Goal: Information Seeking & Learning: Learn about a topic

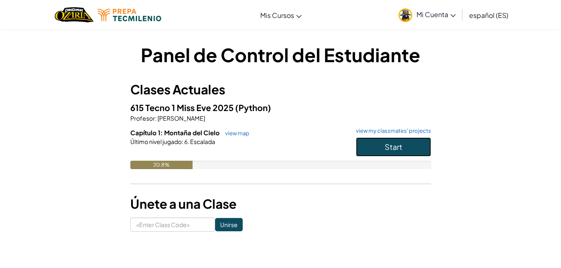
click at [388, 142] on span "Start" at bounding box center [393, 147] width 18 height 10
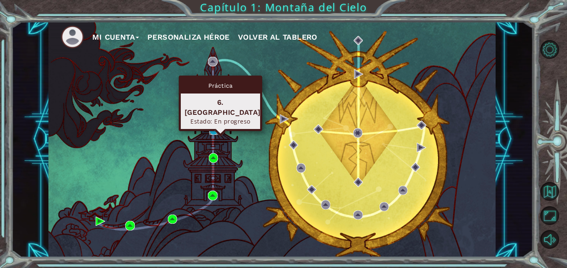
click at [212, 128] on img at bounding box center [213, 129] width 9 height 9
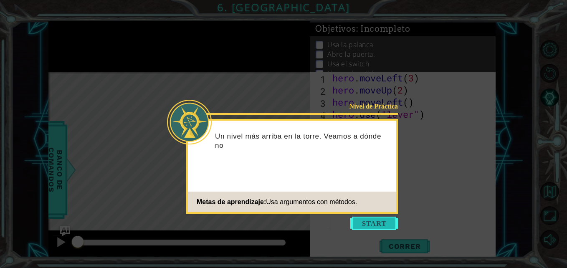
click at [382, 228] on button "Start" at bounding box center [374, 223] width 48 height 13
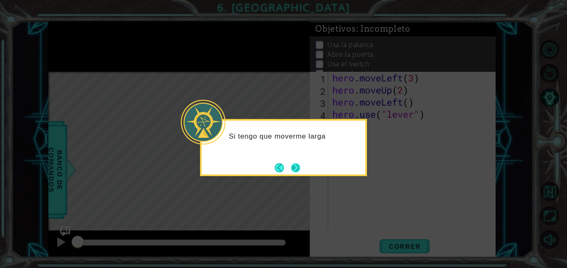
click at [297, 166] on button "Next" at bounding box center [295, 167] width 9 height 9
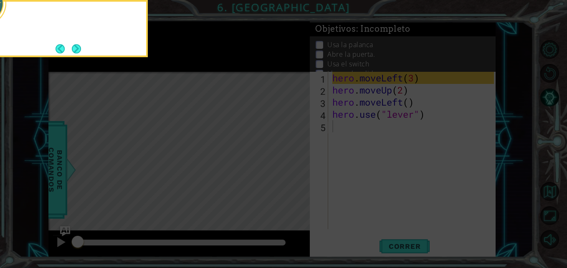
click at [297, 166] on icon at bounding box center [283, 40] width 567 height 456
click at [77, 51] on button "Next" at bounding box center [76, 48] width 9 height 9
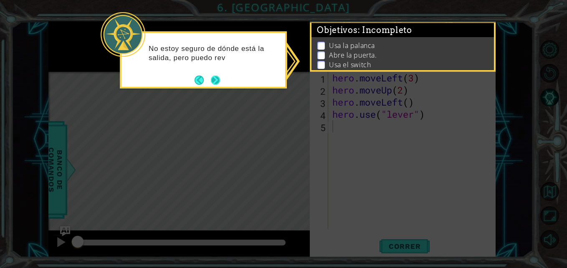
click at [214, 76] on button "Next" at bounding box center [215, 80] width 9 height 9
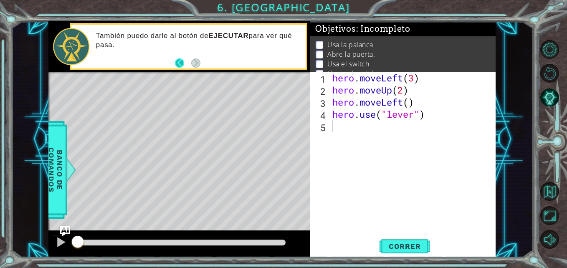
click at [177, 62] on button "Back" at bounding box center [183, 62] width 16 height 9
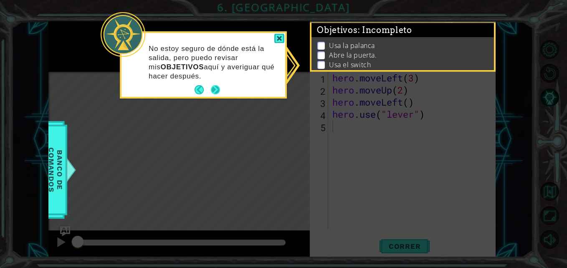
click at [217, 89] on button "Next" at bounding box center [215, 89] width 9 height 9
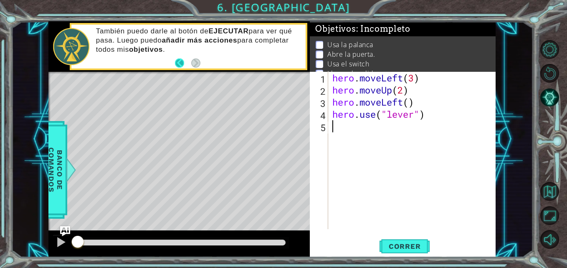
click at [179, 61] on button "Back" at bounding box center [183, 62] width 16 height 9
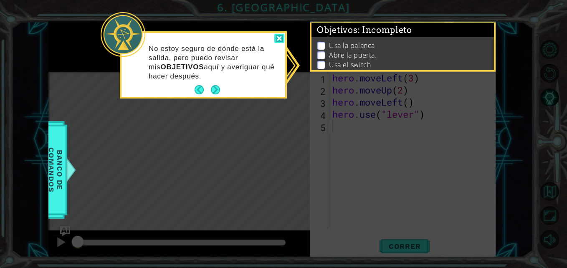
click at [281, 36] on div at bounding box center [279, 39] width 10 height 10
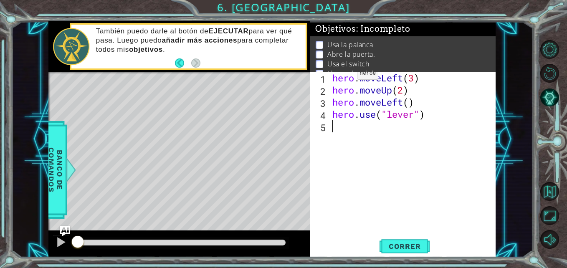
click at [324, 40] on li "Usa la palanca" at bounding box center [404, 45] width 176 height 10
click at [351, 124] on div "hero . moveLeft ( 3 ) hero . moveUp ( 2 ) hero . moveLeft ( ) hero . use ( "lev…" at bounding box center [414, 163] width 167 height 182
type textarea "u"
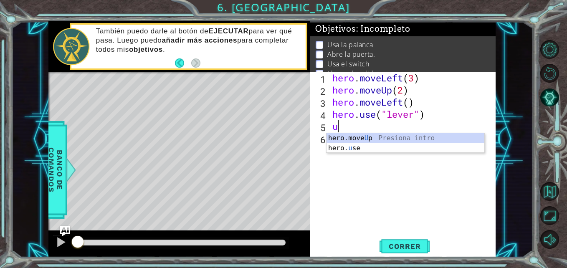
click at [349, 154] on div "hero . moveLeft ( 3 ) hero . moveUp ( 2 ) hero . moveLeft ( ) hero . use ( "lev…" at bounding box center [414, 163] width 167 height 182
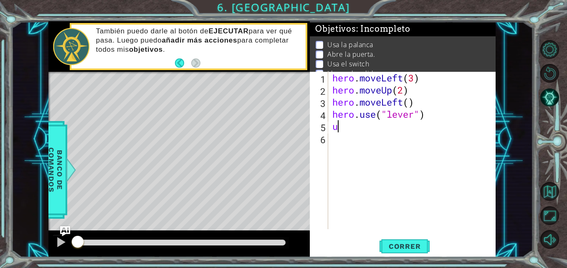
click at [342, 132] on div "hero . moveLeft ( 3 ) hero . moveUp ( 2 ) hero . moveLeft ( ) hero . use ( "lev…" at bounding box center [414, 163] width 167 height 182
click at [342, 129] on div "hero . moveLeft ( 3 ) hero . moveUp ( 2 ) hero . moveLeft ( ) hero . use ( "lev…" at bounding box center [414, 163] width 167 height 182
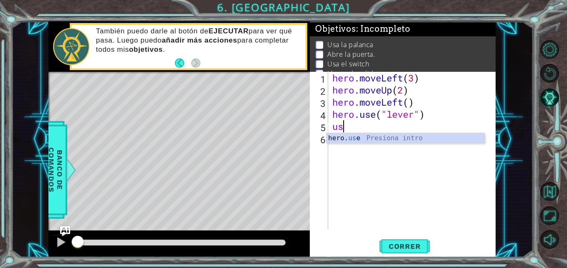
type textarea "u"
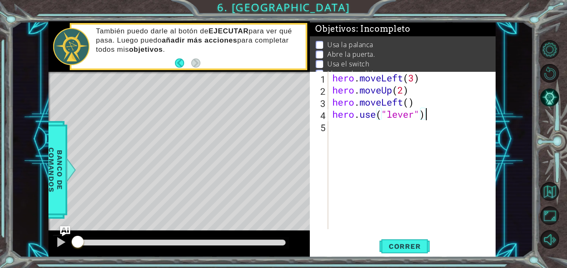
scroll to position [0, 4]
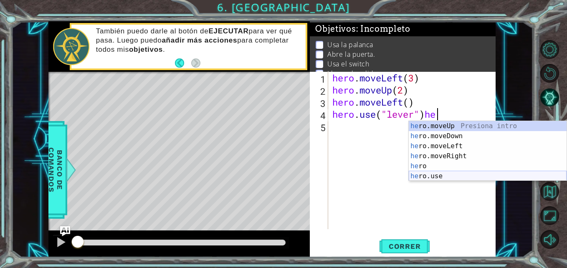
click at [420, 177] on div "he ro.moveUp Presiona intro he ro.moveDown Presiona intro he ro.moveLeft Presio…" at bounding box center [488, 161] width 158 height 80
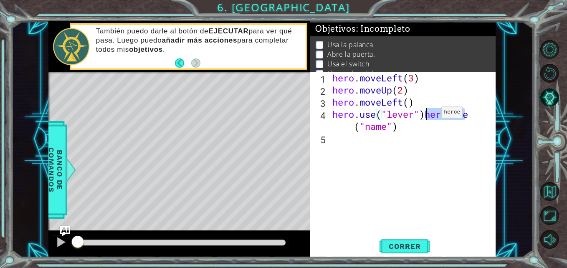
drag, startPoint x: 485, startPoint y: 116, endPoint x: 429, endPoint y: 114, distance: 56.8
click at [429, 114] on div "hero . moveLeft ( 3 ) hero . moveUp ( 2 ) hero . moveLeft ( ) hero . use ( "lev…" at bounding box center [414, 163] width 167 height 182
drag, startPoint x: 480, startPoint y: 114, endPoint x: 427, endPoint y: 116, distance: 53.0
click at [427, 116] on div "hero . moveLeft ( 3 ) hero . moveUp ( 2 ) hero . moveLeft ( ) hero . use ( "lev…" at bounding box center [414, 163] width 167 height 182
type textarea "hero.use("lever")"
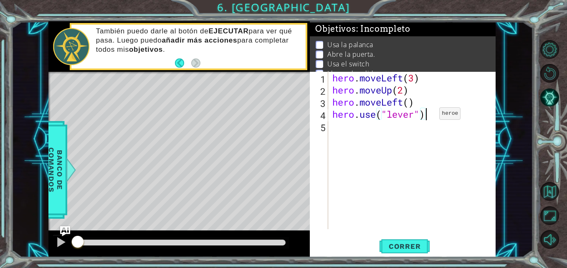
scroll to position [0, 4]
click at [347, 128] on div "hero . moveLeft ( 3 ) hero . moveUp ( 2 ) hero . moveLeft ( ) hero . use ( "lev…" at bounding box center [414, 163] width 167 height 182
type textarea "u"
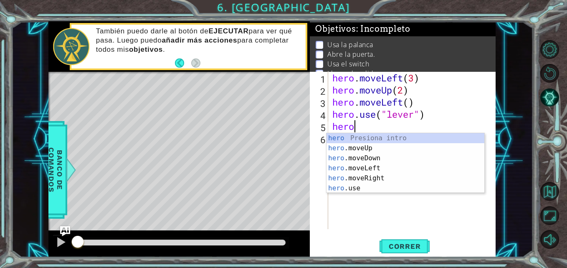
scroll to position [0, 1]
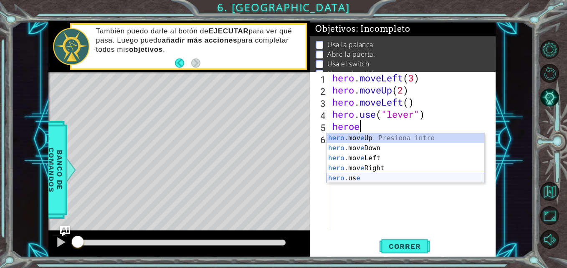
click at [342, 178] on div "hero .mov e Up Presiona intro hero .mov e Down Presiona intro hero .mov e Left …" at bounding box center [405, 168] width 158 height 70
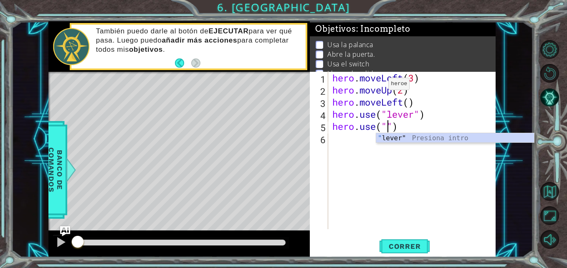
type textarea "hero.use("")"
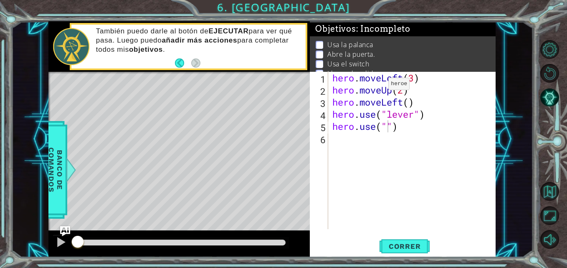
click at [510, 16] on div "1 ההההההההההההההההההההההההההההההההההההההההההההההההההההההההההההההההההההההההההההה…" at bounding box center [283, 134] width 567 height 268
click at [176, 56] on div "También puedo darle al botón de EJECUTAR para ver qué pasa. Luego puedo añadir …" at bounding box center [197, 47] width 215 height 48
click at [179, 66] on button "Back" at bounding box center [183, 62] width 16 height 9
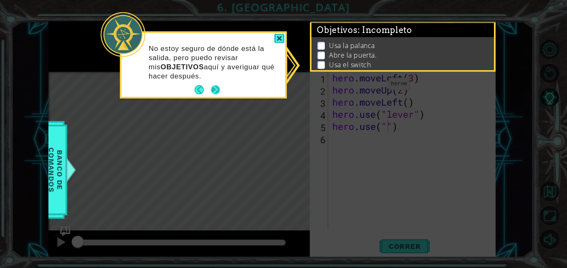
click at [217, 93] on button "Next" at bounding box center [215, 89] width 9 height 9
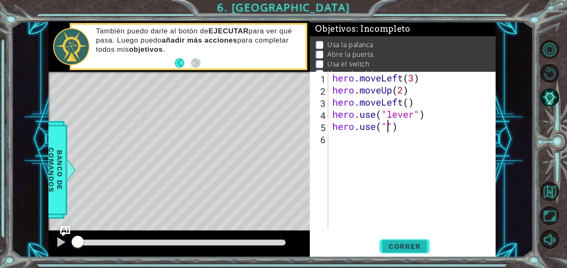
click at [398, 244] on span "Correr" at bounding box center [404, 246] width 49 height 8
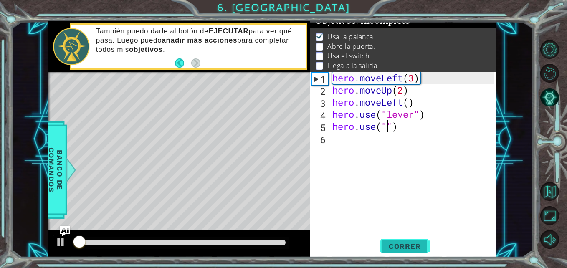
scroll to position [11, 0]
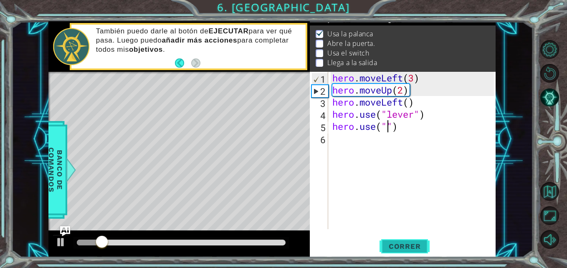
click at [408, 247] on span "Correr" at bounding box center [404, 246] width 49 height 8
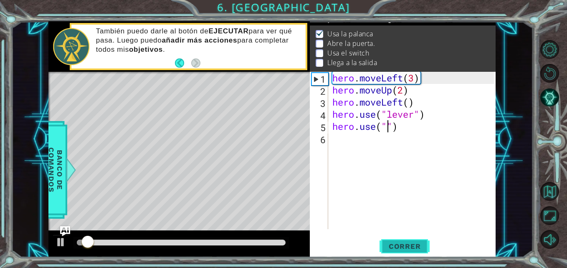
click at [408, 247] on span "Correr" at bounding box center [404, 246] width 49 height 8
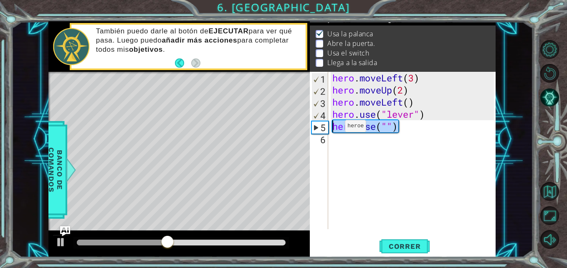
drag, startPoint x: 414, startPoint y: 126, endPoint x: 332, endPoint y: 128, distance: 81.4
click at [332, 128] on div "hero . moveLeft ( 3 ) hero . moveUp ( 2 ) hero . moveLeft ( ) hero . use ( "lev…" at bounding box center [414, 163] width 167 height 182
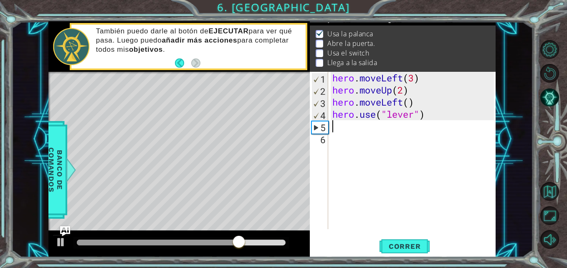
type textarea "g"
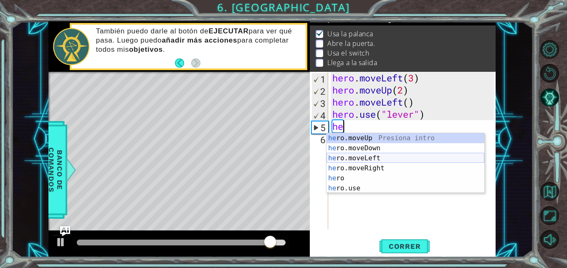
click at [367, 159] on div "he ro.moveUp Presiona intro he ro.moveDown Presiona intro he ro.moveLeft Presio…" at bounding box center [405, 173] width 158 height 80
type textarea "hero.moveLeft(1)"
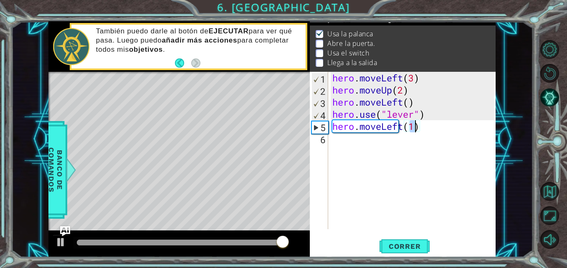
click at [379, 144] on div "hero . moveLeft ( 3 ) hero . moveUp ( 2 ) hero . moveLeft ( ) hero . use ( "lev…" at bounding box center [414, 163] width 167 height 182
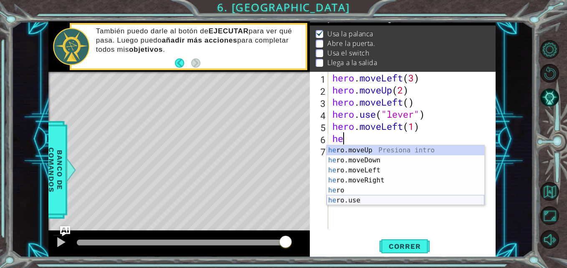
click at [352, 197] on div "he ro.moveUp Presiona intro he ro.moveDown Presiona intro he ro.moveLeft Presio…" at bounding box center [405, 185] width 158 height 80
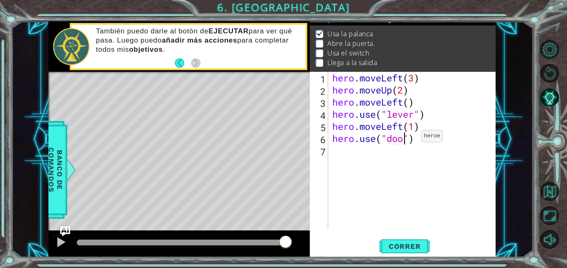
type textarea "hero.use("door")"
click at [349, 156] on div "hero . moveLeft ( 3 ) hero . moveUp ( 2 ) hero . moveLeft ( ) hero . use ( "lev…" at bounding box center [414, 163] width 167 height 182
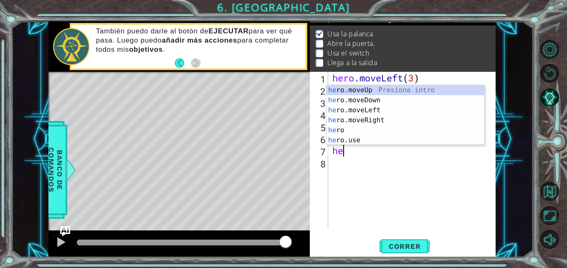
scroll to position [0, 0]
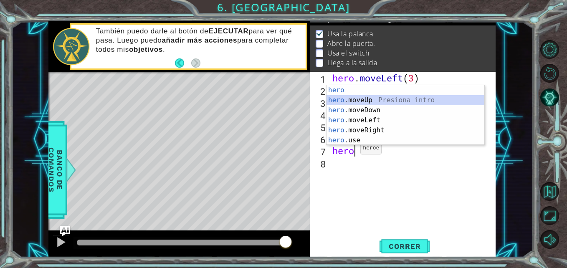
click at [348, 100] on div "hero Presiona intro hero .moveUp Presiona intro hero .moveDown Presiona intro h…" at bounding box center [405, 125] width 158 height 80
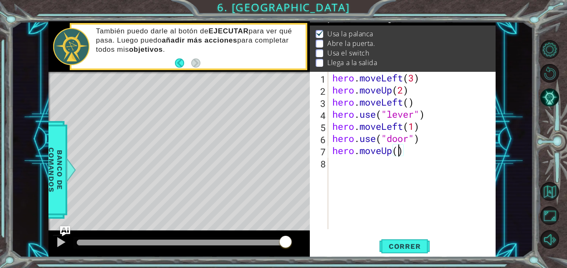
type textarea "hero.moveUp(2)"
click at [351, 165] on div "hero . moveLeft ( 3 ) hero . moveUp ( 2 ) hero . moveLeft ( ) hero . use ( "lev…" at bounding box center [414, 163] width 167 height 182
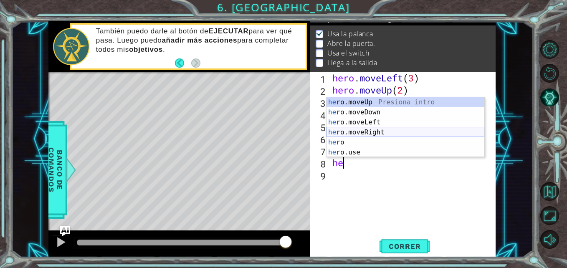
click at [371, 130] on div "he ro.moveUp Presiona intro he ro.moveDown Presiona intro he ro.moveLeft Presio…" at bounding box center [405, 137] width 158 height 80
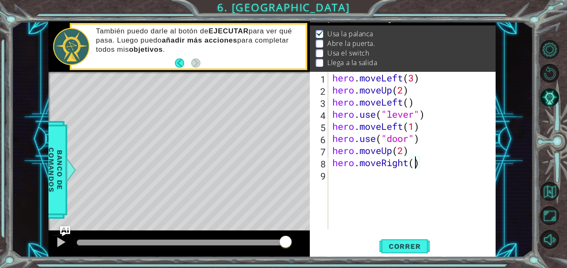
type textarea "hero.moveRight(2)"
click at [343, 180] on div "hero . moveLeft ( 3 ) hero . moveUp ( 2 ) hero . moveLeft ( ) hero . use ( "lev…" at bounding box center [414, 163] width 167 height 182
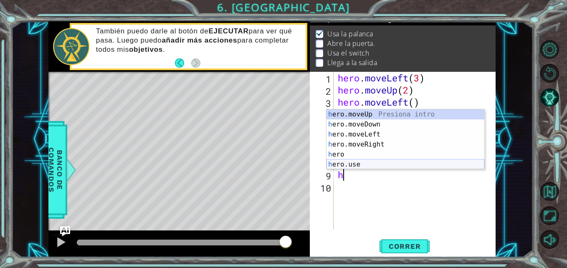
click at [337, 162] on div "h ero.moveUp Presiona intro h ero.moveDown Presiona intro h ero.moveLeft Presio…" at bounding box center [405, 149] width 158 height 80
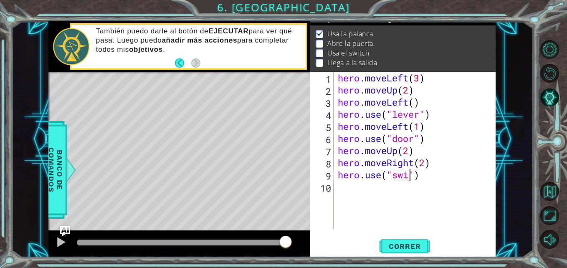
scroll to position [0, 4]
type textarea "hero.use("switch")"
click at [346, 192] on div "hero . moveLeft ( 3 ) hero . moveUp ( 2 ) hero . moveLeft ( ) hero . use ( "lev…" at bounding box center [417, 163] width 162 height 182
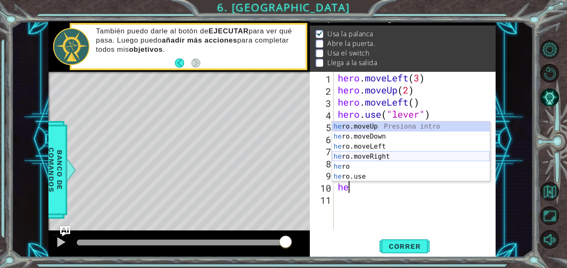
click at [375, 155] on div "he ro.moveUp Presiona intro he ro.moveDown Presiona intro he ro.moveLeft Presio…" at bounding box center [411, 161] width 158 height 80
type textarea "hero.moveRight(1)"
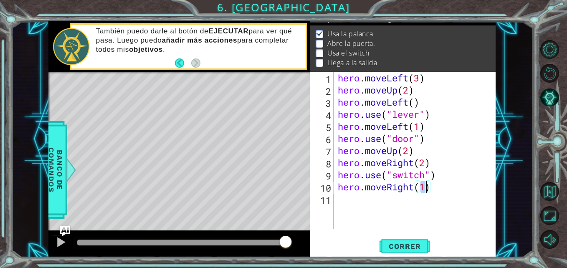
click at [354, 205] on div "hero . moveLeft ( 3 ) hero . moveUp ( 2 ) hero . moveLeft ( ) hero . use ( "lev…" at bounding box center [417, 163] width 162 height 182
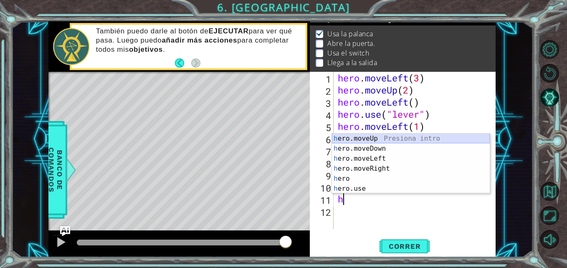
click at [355, 140] on div "h ero.moveUp Presiona intro h ero.moveDown Presiona intro h ero.moveLeft Presio…" at bounding box center [411, 174] width 158 height 80
type textarea "hero.moveUp(1)"
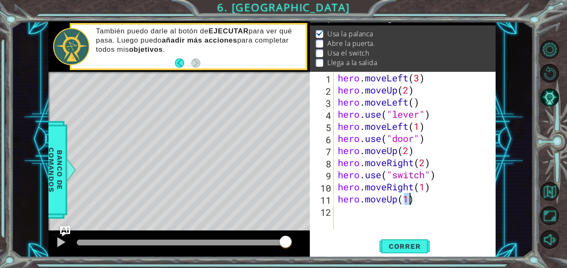
click at [351, 222] on div "hero . moveLeft ( 3 ) hero . moveUp ( 2 ) hero . moveLeft ( ) hero . use ( "lev…" at bounding box center [417, 163] width 162 height 182
click at [412, 245] on span "Correr" at bounding box center [404, 246] width 49 height 8
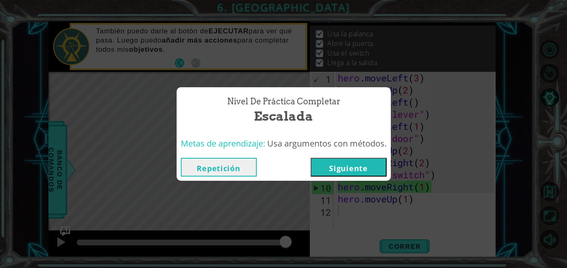
click at [369, 172] on button "Siguiente" at bounding box center [349, 167] width 76 height 19
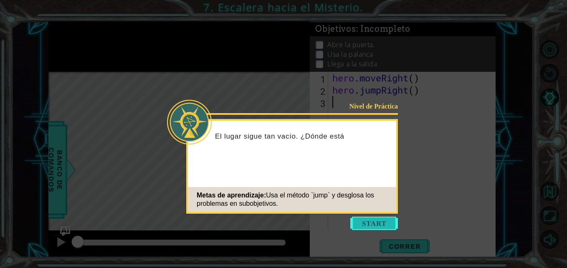
click at [373, 223] on button "Start" at bounding box center [374, 223] width 48 height 13
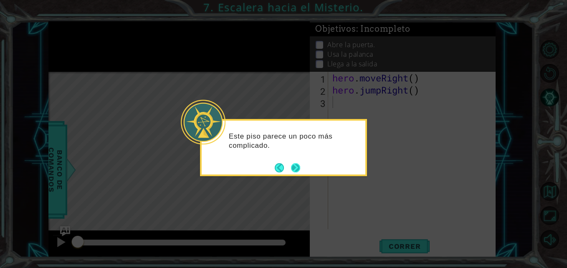
click at [290, 164] on footer at bounding box center [287, 168] width 25 height 13
click at [292, 165] on button "Next" at bounding box center [295, 167] width 15 height 15
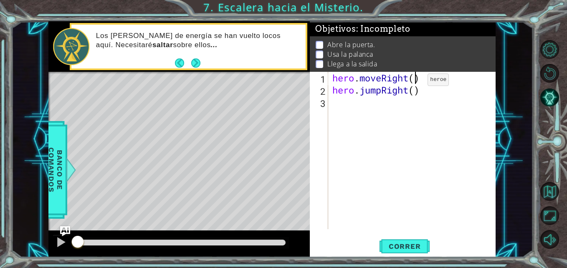
click at [415, 82] on div "hero . moveRight ( ) hero . jumpRight ( )" at bounding box center [414, 163] width 167 height 182
type textarea "hero.moveRight(1)"
click at [341, 109] on div "hero . moveRight ( 1 ) hero . jumpRight ( )" at bounding box center [414, 163] width 167 height 182
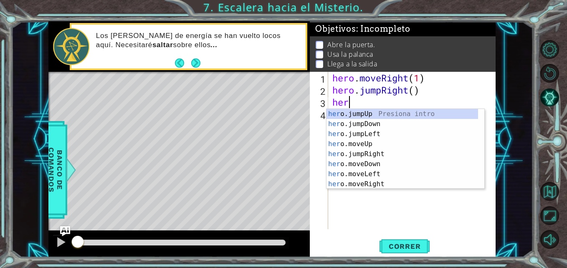
scroll to position [0, 0]
click at [362, 146] on div "her o.jumpUp Presiona intro her o.jumpDown Presiona intro her o.jumpLeft Presio…" at bounding box center [402, 159] width 152 height 100
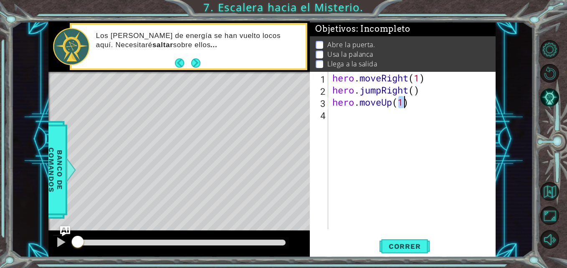
type textarea "hero.moveUp(1)"
click at [351, 124] on div "hero . moveRight ( 1 ) hero . jumpRight ( ) hero . moveUp ( 1 )" at bounding box center [414, 163] width 167 height 182
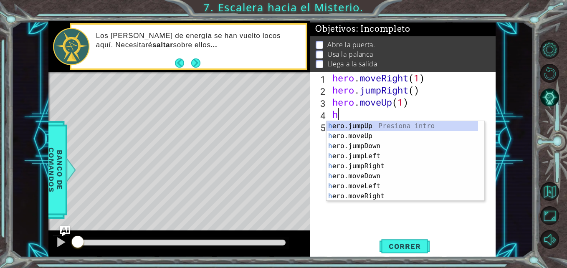
type textarea "he"
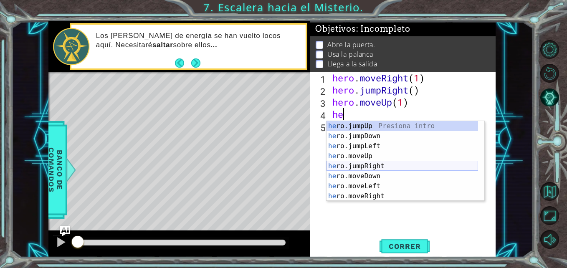
click at [371, 166] on div "he ro.jumpUp Presiona intro he ro.jumpDown Presiona intro he ro.jumpLeft Presio…" at bounding box center [402, 171] width 152 height 100
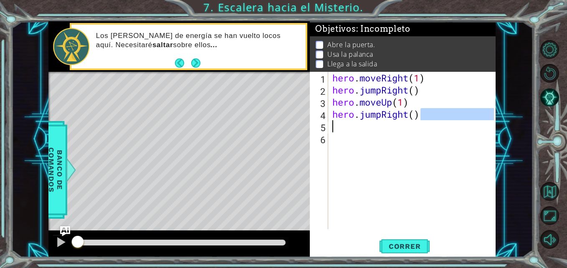
drag, startPoint x: 420, startPoint y: 116, endPoint x: 332, endPoint y: 119, distance: 88.6
click at [332, 119] on div "hero . moveRight ( 1 ) hero . jumpRight ( ) hero . moveUp ( 1 ) hero . jumpRigh…" at bounding box center [414, 163] width 167 height 182
type textarea "hero.jumpRight()"
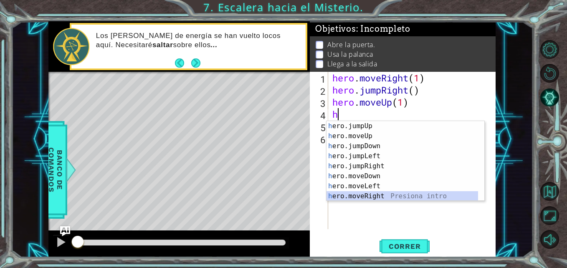
click at [357, 197] on div "h ero.jumpUp Presiona intro h ero.moveUp Presiona intro h ero.jumpDown Presiona…" at bounding box center [402, 171] width 152 height 100
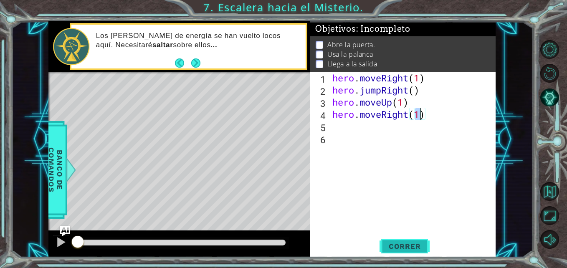
type textarea "hero.moveRight(1)"
click at [405, 246] on span "Correr" at bounding box center [404, 246] width 49 height 8
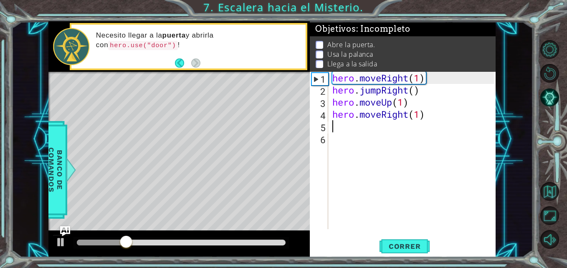
click at [341, 128] on div "hero . moveRight ( 1 ) hero . jumpRight ( ) hero . moveUp ( 1 ) hero . moveRigh…" at bounding box center [414, 163] width 167 height 182
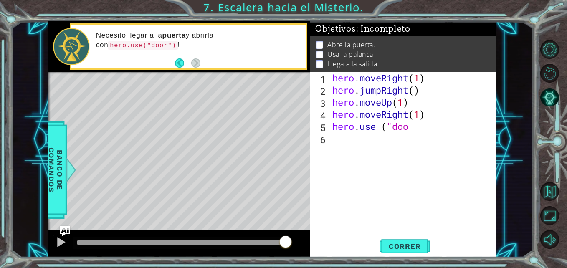
scroll to position [0, 3]
type textarea "hero.use ("door""
click at [344, 139] on div "hero . moveRight ( 1 ) hero . jumpRight ( ) hero . moveUp ( 1 ) hero . moveRigh…" at bounding box center [414, 163] width 167 height 182
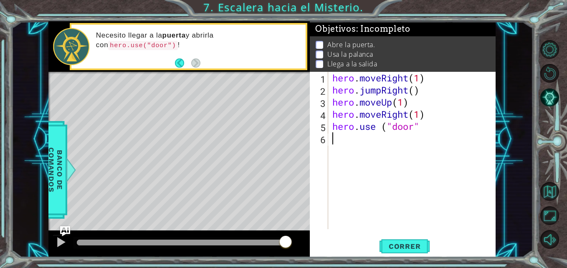
click at [420, 135] on div "hero . moveRight ( 1 ) hero . jumpRight ( ) hero . moveUp ( 1 ) hero . moveRigh…" at bounding box center [414, 163] width 167 height 182
click at [421, 131] on div "hero . moveRight ( 1 ) hero . jumpRight ( ) hero . moveUp ( 1 ) hero . moveRigh…" at bounding box center [414, 163] width 167 height 182
type textarea "hero.use ("door")"
click at [353, 147] on div "hero . moveRight ( 1 ) hero . jumpRight ( ) hero . moveUp ( 1 ) hero . moveRigh…" at bounding box center [414, 163] width 167 height 182
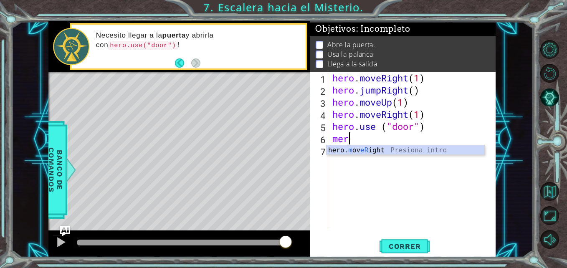
scroll to position [0, 0]
type textarea "m"
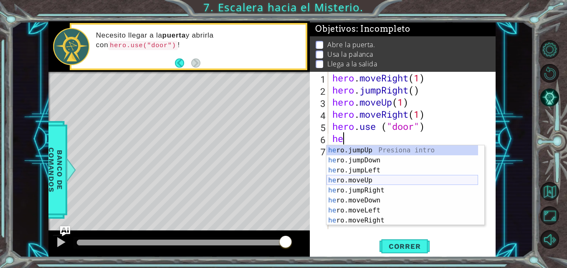
click at [364, 179] on div "he ro.jumpUp Presiona intro he ro.jumpDown Presiona intro he ro.jumpLeft Presio…" at bounding box center [402, 195] width 152 height 100
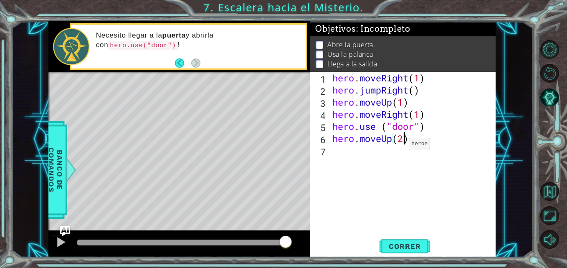
type textarea "hero.moveUp(2)"
click at [348, 156] on div "hero . moveRight ( 1 ) hero . jumpRight ( ) hero . moveUp ( 1 ) hero . moveRigh…" at bounding box center [414, 163] width 167 height 182
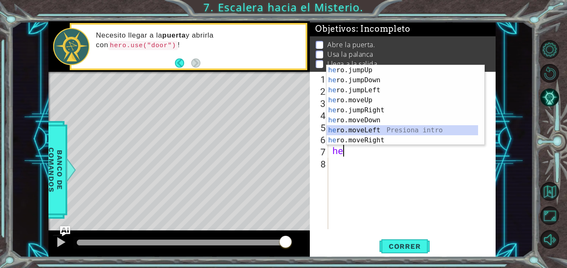
click at [357, 131] on div "he ro.jumpUp Presiona intro he ro.jumpDown Presiona intro he ro.jumpLeft Presio…" at bounding box center [402, 115] width 152 height 100
type textarea "hero.moveLeft(1)"
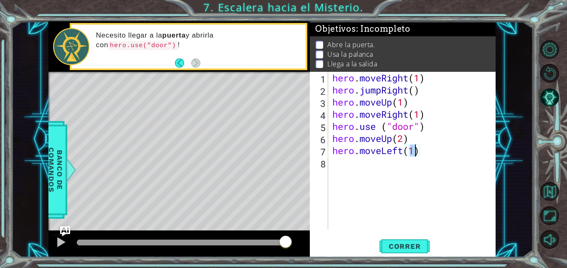
click at [337, 169] on div "hero . moveRight ( 1 ) hero . jumpRight ( ) hero . moveUp ( 1 ) hero . moveRigh…" at bounding box center [414, 163] width 167 height 182
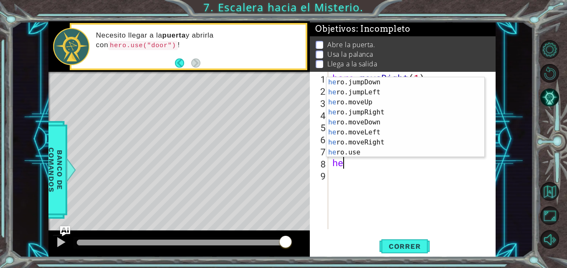
scroll to position [11, 0]
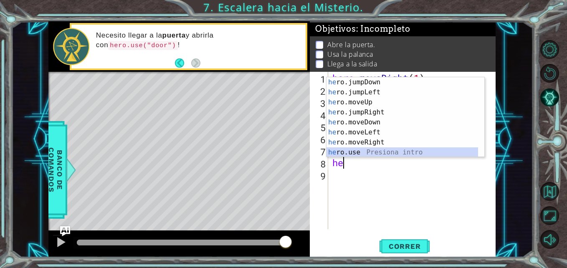
click at [356, 154] on div "he ro.jumpDown Presiona intro he ro.jumpLeft Presiona intro he ro.moveUp Presio…" at bounding box center [402, 127] width 152 height 100
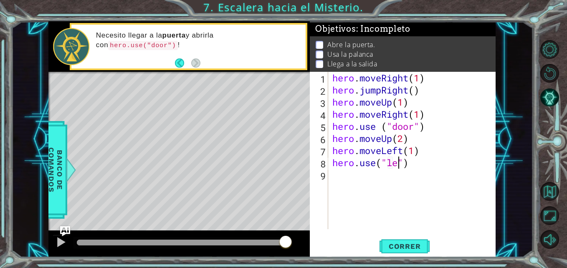
scroll to position [0, 4]
type textarea "hero.use("lever")"
click at [336, 182] on div "hero . moveRight ( 1 ) hero . jumpRight ( ) hero . moveUp ( 1 ) hero . moveRigh…" at bounding box center [414, 163] width 167 height 182
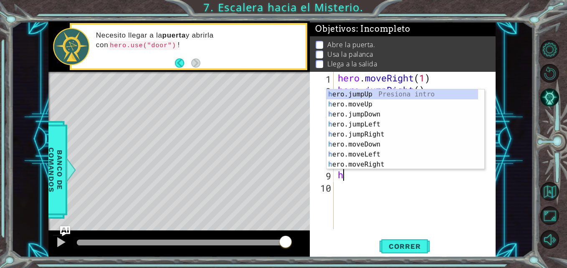
scroll to position [0, 0]
click at [362, 156] on div "h ero.jumpUp Presiona intro h ero.moveUp Presiona intro h ero.jumpDown Presiona…" at bounding box center [402, 139] width 152 height 100
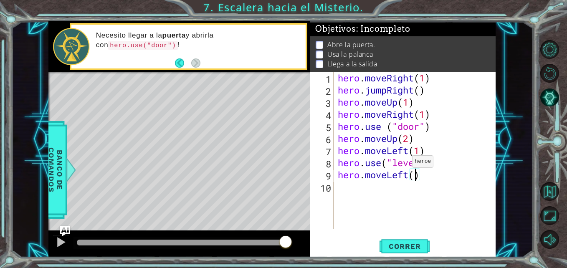
type textarea "hero.moveLeft(2)"
click at [345, 186] on div "hero . moveRight ( 1 ) hero . jumpRight ( ) hero . moveUp ( 1 ) hero . moveRigh…" at bounding box center [417, 163] width 162 height 182
type textarea "he"
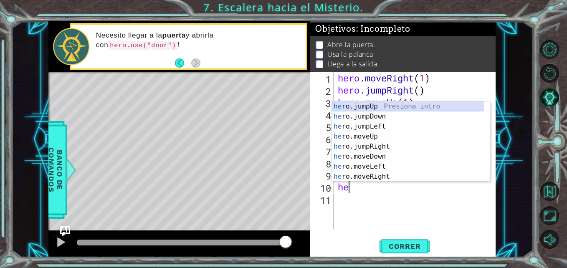
click at [367, 110] on div "he ro.jumpUp Presiona intro he ro.jumpDown Presiona intro he ro.jumpLeft Presio…" at bounding box center [408, 151] width 152 height 100
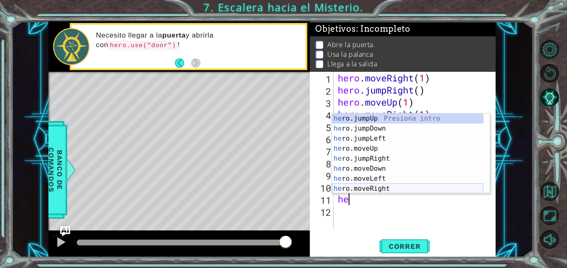
click at [367, 189] on div "he ro.jumpUp Presiona intro he ro.jumpDown Presiona intro he ro.jumpLeft Presio…" at bounding box center [408, 164] width 152 height 100
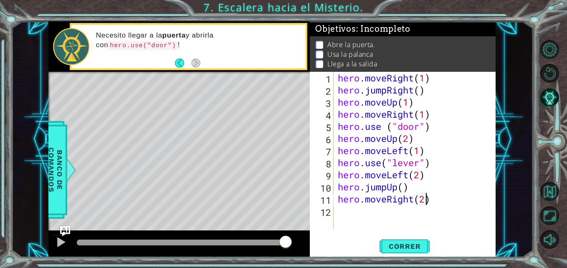
scroll to position [0, 4]
type textarea "hero.moveRight(2)"
click at [410, 244] on span "Correr" at bounding box center [404, 246] width 49 height 8
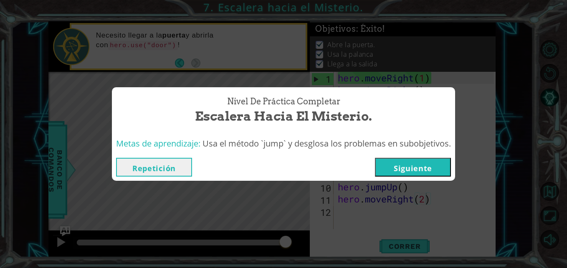
click at [405, 162] on button "Siguiente" at bounding box center [413, 167] width 76 height 19
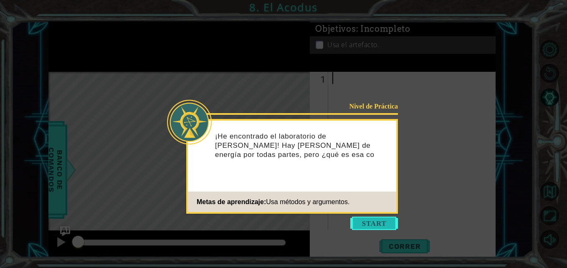
click at [377, 227] on button "Start" at bounding box center [374, 223] width 48 height 13
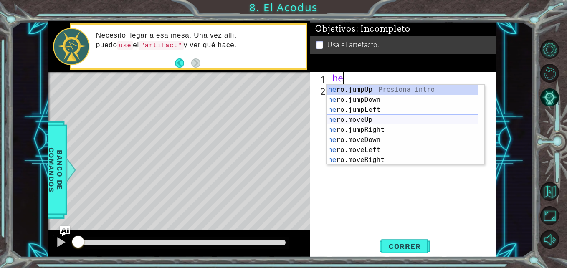
click at [360, 118] on div "he ro.jumpUp Presiona intro he ro.jumpDown Presiona intro he ro.jumpLeft Presio…" at bounding box center [402, 135] width 152 height 100
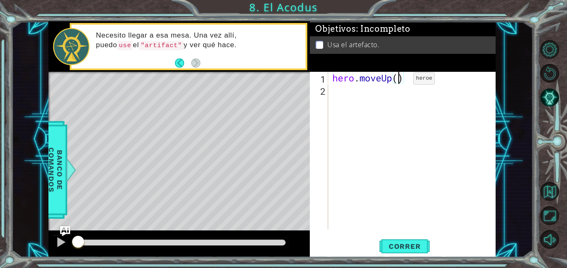
type textarea "hero.moveUp(2)"
click at [360, 90] on div "hero . moveUp ( 2 )" at bounding box center [414, 163] width 167 height 182
type textarea "he"
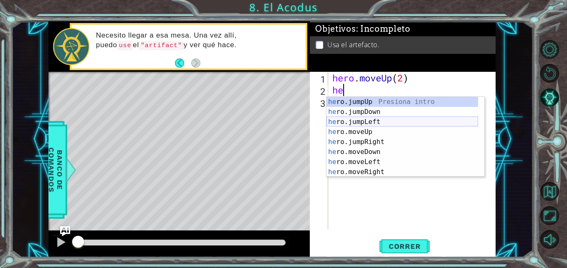
click at [362, 124] on div "he ro.jumpUp Presiona intro he ro.jumpDown Presiona intro he ro.jumpLeft Presio…" at bounding box center [402, 147] width 152 height 100
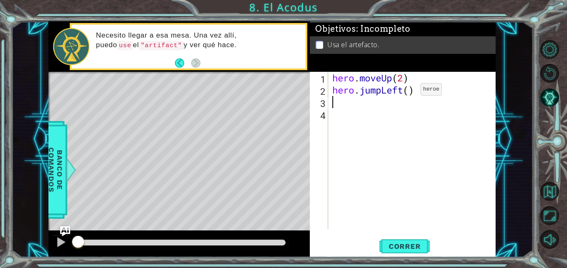
click at [408, 91] on div "hero . moveUp ( 2 ) hero . jumpLeft ( )" at bounding box center [414, 163] width 167 height 182
type textarea "hero.jumpLeft(1)"
click at [418, 251] on button "Correr" at bounding box center [404, 246] width 50 height 18
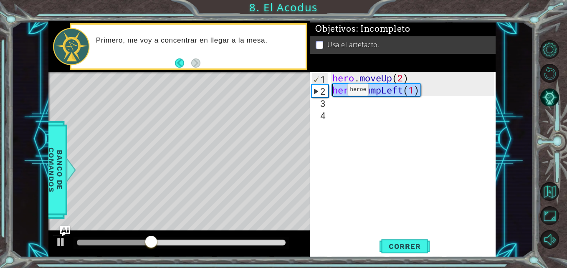
drag, startPoint x: 428, startPoint y: 86, endPoint x: 334, endPoint y: 92, distance: 95.0
click at [334, 92] on div "hero . moveUp ( 2 ) hero . jumpLeft ( 1 )" at bounding box center [414, 163] width 167 height 182
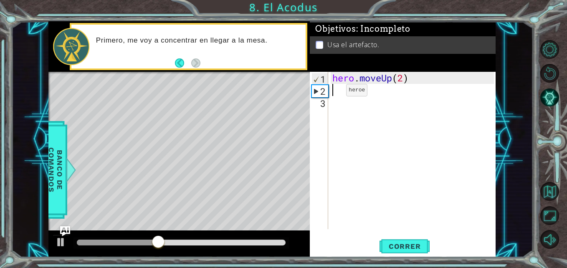
scroll to position [0, 0]
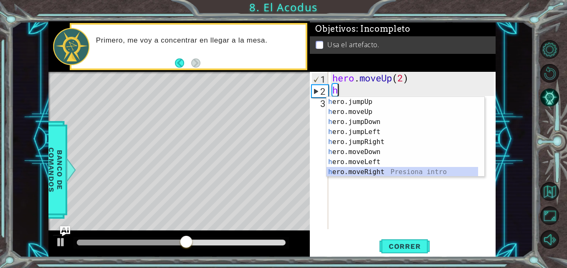
click at [367, 169] on div "h ero.jumpUp Presiona intro h ero.moveUp Presiona intro h ero.jumpDown Presiona…" at bounding box center [402, 147] width 152 height 100
type textarea "hero.moveRight(1)"
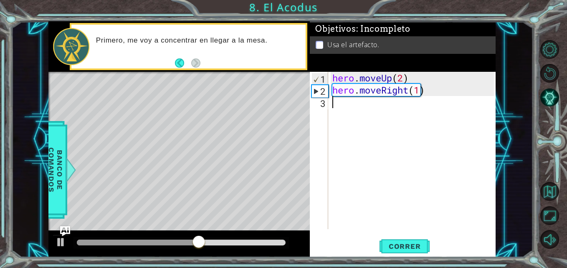
click at [357, 118] on div "hero . moveUp ( 2 ) hero . moveRight ( 1 )" at bounding box center [414, 163] width 167 height 182
drag, startPoint x: 358, startPoint y: 110, endPoint x: 340, endPoint y: 104, distance: 18.6
click at [340, 104] on div "hero . moveUp ( 2 ) hero . moveRight ( 1 )" at bounding box center [414, 163] width 167 height 182
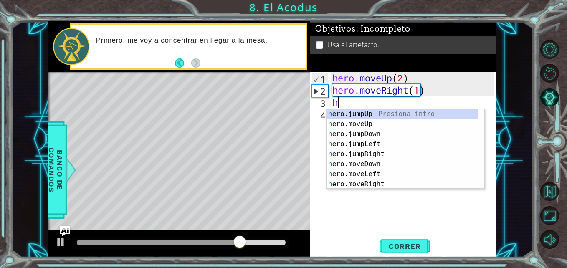
type textarea "he"
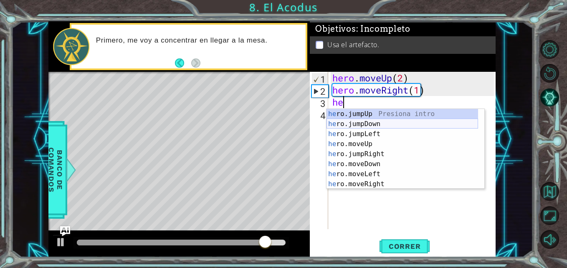
click at [343, 126] on div "he ro.jumpUp Presiona intro he ro.jumpDown Presiona intro he ro.jumpLeft Presio…" at bounding box center [402, 159] width 152 height 100
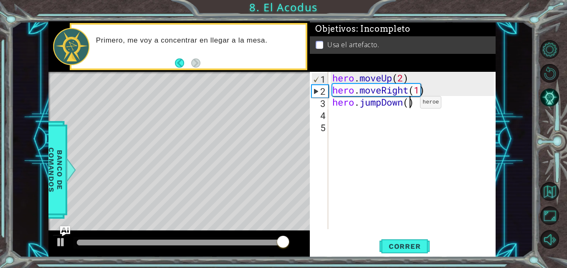
click at [407, 104] on div "hero . moveUp ( 2 ) hero . moveRight ( 1 ) hero . jumpDown ( )" at bounding box center [414, 163] width 167 height 182
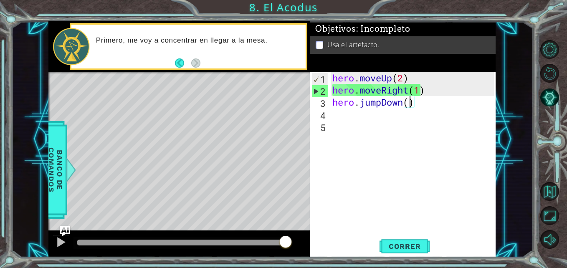
type textarea "hero.jumpDown(2)"
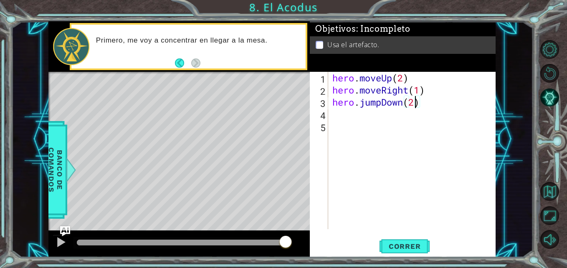
click at [335, 119] on div "hero . moveUp ( 2 ) hero . moveRight ( 1 ) hero . jumpDown ( 2 )" at bounding box center [414, 163] width 167 height 182
type textarea "m"
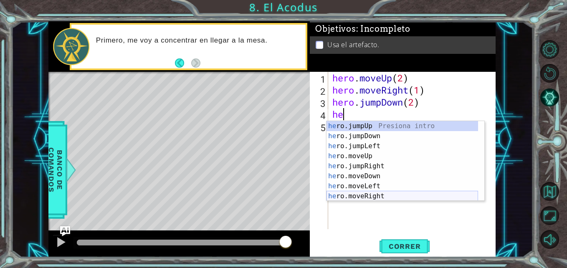
click at [363, 192] on div "he ro.jumpUp Presiona intro he ro.jumpDown Presiona intro he ro.jumpLeft Presio…" at bounding box center [402, 171] width 152 height 100
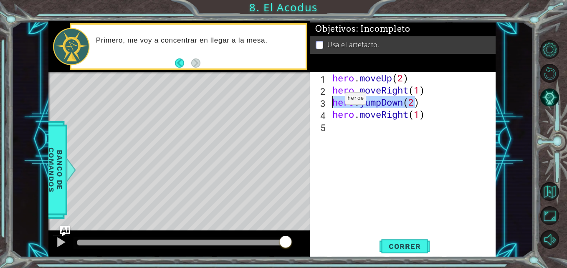
drag, startPoint x: 417, startPoint y: 104, endPoint x: 332, endPoint y: 101, distance: 84.8
click at [332, 101] on div "hero . moveUp ( 2 ) hero . moveRight ( 1 ) hero . jumpDown ( 2 ) hero . moveRig…" at bounding box center [414, 163] width 167 height 182
type textarea ")"
click at [343, 105] on div "hero . moveUp ( 2 ) hero . moveRight ( 1 ) ) hero . moveRight ( 1 )" at bounding box center [414, 163] width 167 height 182
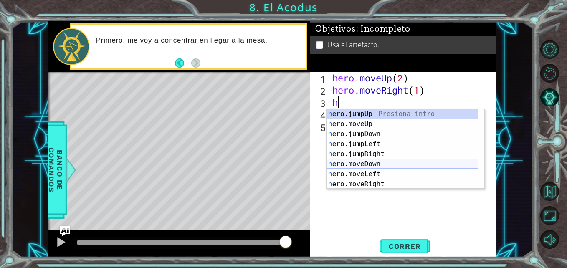
click at [370, 162] on div "h ero.jumpUp Presiona intro h ero.moveUp Presiona intro h ero.jumpDown Presiona…" at bounding box center [402, 159] width 152 height 100
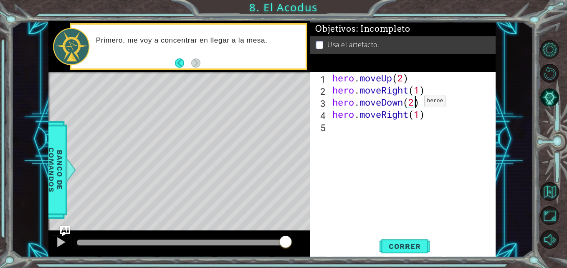
scroll to position [0, 4]
drag, startPoint x: 437, startPoint y: 120, endPoint x: 334, endPoint y: 117, distance: 102.3
click at [334, 117] on div "hero . moveUp ( 2 ) hero . moveRight ( 1 ) hero . moveDown ( 2 ) hero . moveRig…" at bounding box center [414, 163] width 167 height 182
type textarea "hero.moveRight(1)"
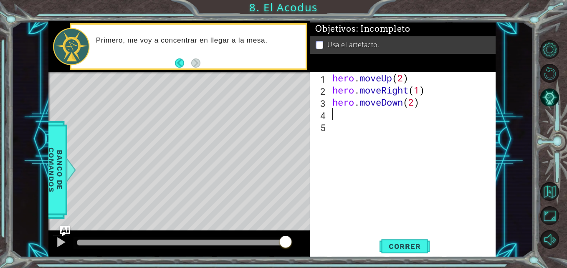
type textarea "h"
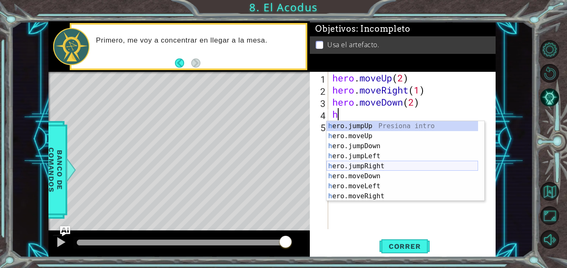
click at [351, 169] on div "h ero.jumpUp Presiona intro h ero.moveUp Presiona intro h ero.jumpDown Presiona…" at bounding box center [402, 171] width 152 height 100
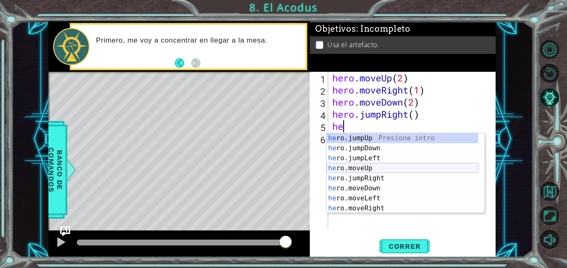
click at [369, 167] on div "he ro.jumpUp Presiona intro he ro.jumpDown Presiona intro he ro.jumpLeft Presio…" at bounding box center [402, 183] width 152 height 100
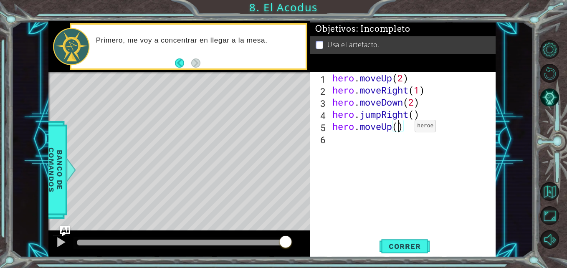
type textarea "hero.moveUp(2)"
click at [354, 147] on div "hero . moveUp ( 2 ) hero . moveRight ( 1 ) hero . moveDown ( 2 ) hero . jumpRig…" at bounding box center [414, 163] width 167 height 182
type textarea "h"
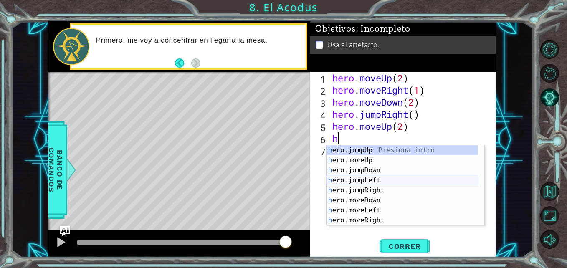
click at [359, 179] on div "h ero.jumpUp Presiona intro h ero.moveUp Presiona intro h ero.jumpDown Presiona…" at bounding box center [402, 195] width 152 height 100
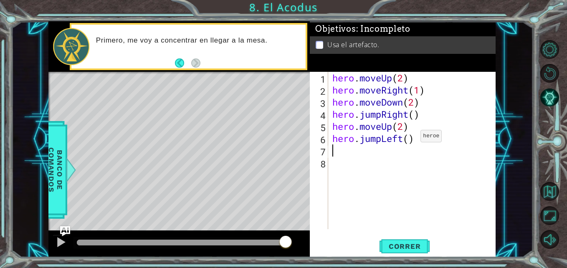
click at [408, 139] on div "hero . moveUp ( 2 ) hero . moveRight ( 1 ) hero . moveDown ( 2 ) hero . jumpRig…" at bounding box center [414, 163] width 167 height 182
click at [401, 242] on button "Correr" at bounding box center [404, 246] width 50 height 18
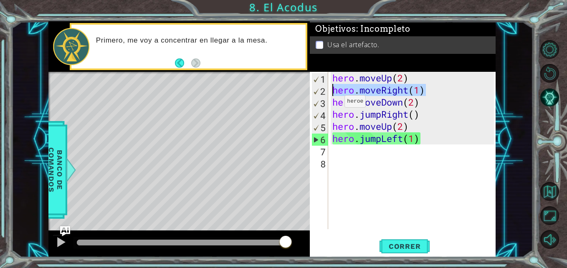
drag, startPoint x: 433, startPoint y: 91, endPoint x: 330, endPoint y: 91, distance: 103.1
click at [330, 91] on div "hero.jumpLeft(1) 1 2 3 4 5 6 7 8 hero . moveUp ( 2 ) hero . moveRight ( 1 ) her…" at bounding box center [402, 150] width 184 height 157
type textarea "hero.moveRight(1)"
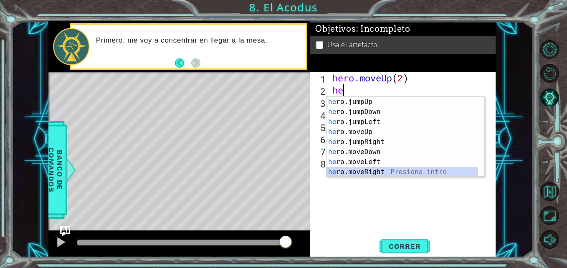
click at [364, 171] on div "he ro.jumpUp Presiona intro he ro.jumpDown Presiona intro he ro.jumpLeft Presio…" at bounding box center [402, 147] width 152 height 100
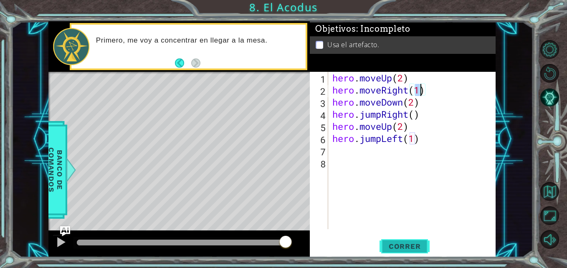
type textarea "hero.moveRight(1)"
click at [405, 241] on button "Correr" at bounding box center [404, 246] width 50 height 18
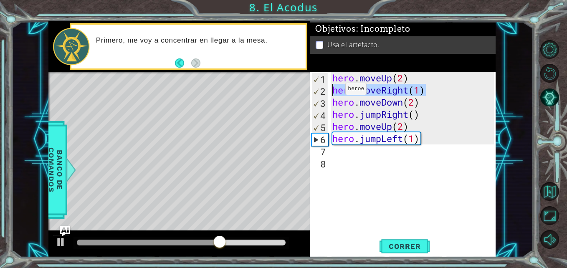
drag, startPoint x: 432, startPoint y: 91, endPoint x: 333, endPoint y: 91, distance: 98.9
click at [333, 91] on div "hero . moveUp ( 2 ) hero . moveRight ( 1 ) hero . moveDown ( 2 ) hero . jumpRig…" at bounding box center [414, 163] width 167 height 182
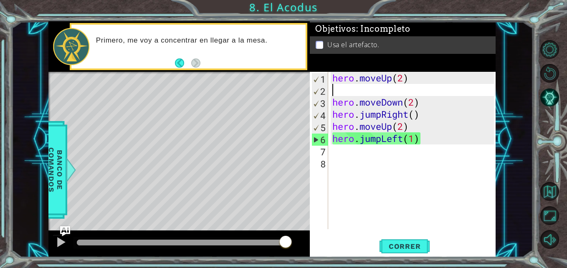
click at [338, 87] on div "hero . moveUp ( 2 ) hero . moveDown ( 2 ) hero . jumpRight ( ) hero . moveUp ( …" at bounding box center [414, 163] width 167 height 182
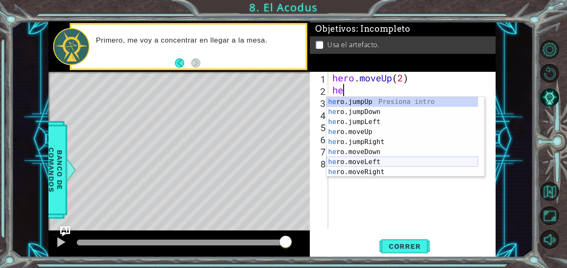
click at [368, 160] on div "he ro.jumpUp Presiona intro he ro.jumpDown Presiona intro he ro.jumpLeft Presio…" at bounding box center [402, 147] width 152 height 100
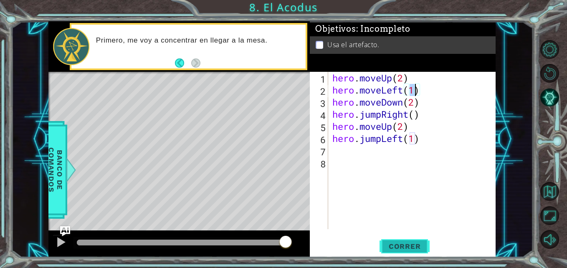
click at [404, 253] on button "Correr" at bounding box center [404, 246] width 50 height 18
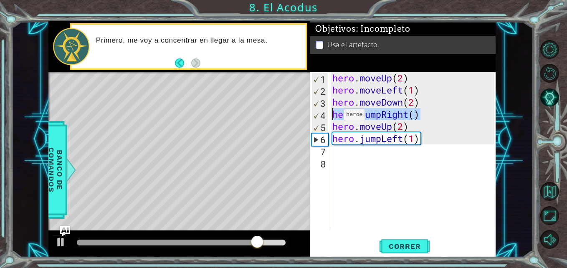
drag, startPoint x: 429, startPoint y: 116, endPoint x: 331, endPoint y: 117, distance: 97.7
click at [331, 117] on div "hero . moveUp ( 2 ) hero . moveLeft ( 1 ) hero . moveDown ( 2 ) hero . jumpRigh…" at bounding box center [414, 163] width 167 height 182
type textarea "hero.jumpRight()"
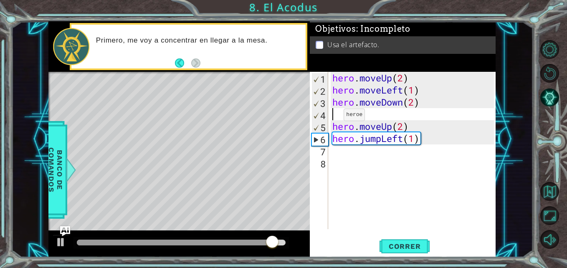
type textarea "he"
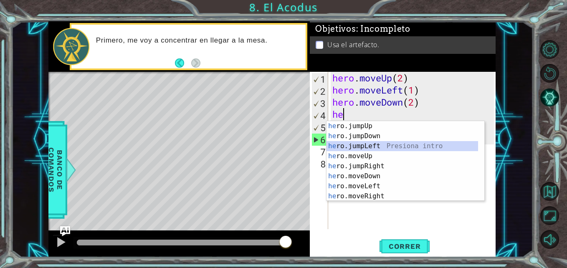
click at [353, 146] on div "he ro.jumpUp Presiona intro he ro.jumpDown Presiona intro he ro.jumpLeft Presio…" at bounding box center [402, 171] width 152 height 100
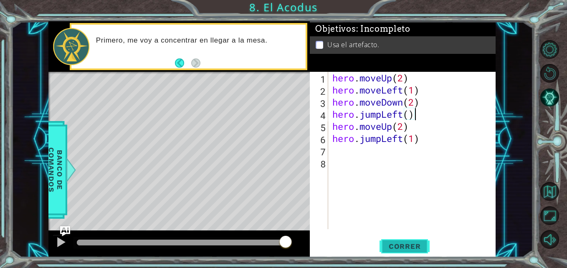
click at [410, 240] on button "Correr" at bounding box center [404, 246] width 50 height 18
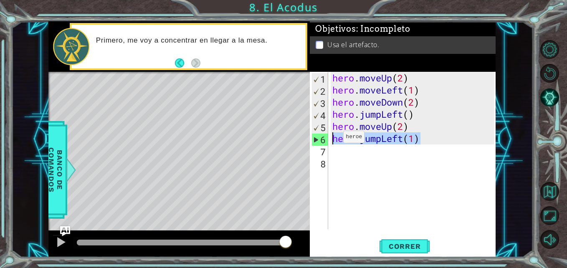
drag, startPoint x: 429, startPoint y: 140, endPoint x: 332, endPoint y: 139, distance: 97.3
click at [332, 139] on div "hero . moveUp ( 2 ) hero . moveLeft ( 1 ) hero . moveDown ( 2 ) hero . jumpLeft…" at bounding box center [414, 163] width 167 height 182
type textarea "hero.jumpLeft(1)"
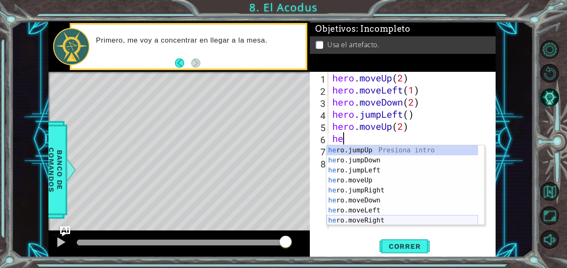
click at [366, 221] on div "he ro.jumpUp Presiona intro he ro.jumpDown Presiona intro he ro.jumpLeft Presio…" at bounding box center [402, 195] width 152 height 100
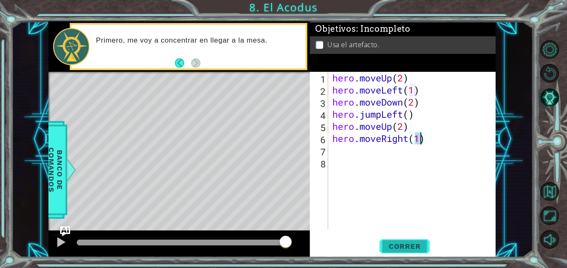
type textarea "hero.moveRight(1)"
click at [416, 248] on span "Correr" at bounding box center [404, 246] width 49 height 8
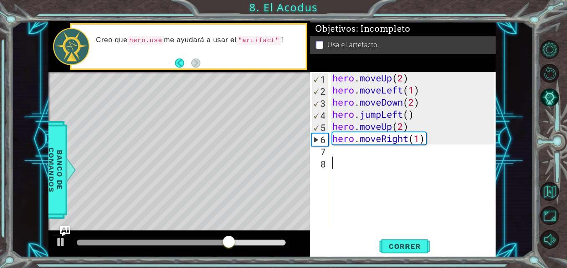
click at [350, 157] on div "hero . moveUp ( 2 ) hero . moveLeft ( 1 ) hero . moveDown ( 2 ) hero . jumpLeft…" at bounding box center [414, 163] width 167 height 182
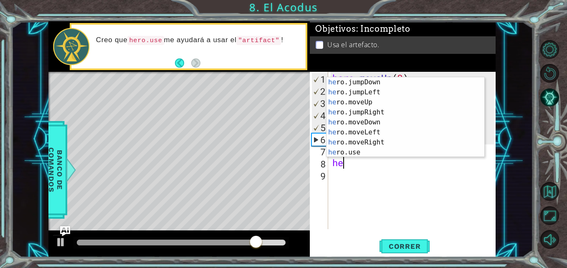
scroll to position [10, 0]
click at [397, 151] on div "he ro.jumpDown Presiona intro he ro.jumpLeft Presiona intro he ro.moveUp Presio…" at bounding box center [402, 127] width 152 height 100
type textarea "hero.use("name")"
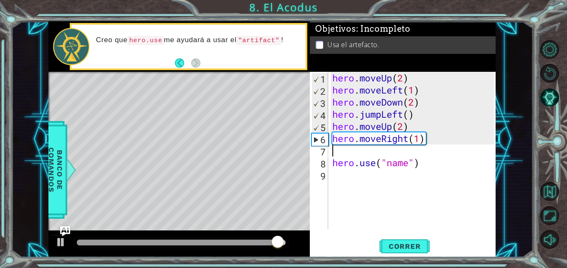
click at [351, 149] on div "hero . moveUp ( 2 ) hero . moveLeft ( 1 ) hero . moveDown ( 2 ) hero . jumpLeft…" at bounding box center [414, 163] width 167 height 182
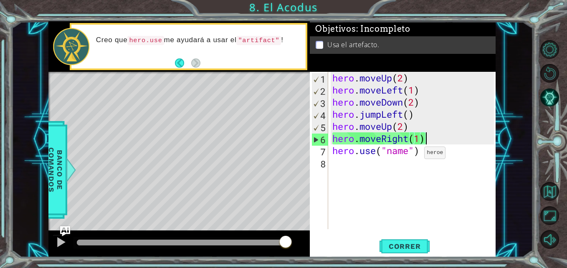
click at [412, 154] on div "hero . moveUp ( 2 ) hero . moveLeft ( 1 ) hero . moveDown ( 2 ) hero . jumpLeft…" at bounding box center [414, 163] width 167 height 182
click at [413, 154] on div "hero . moveUp ( 2 ) hero . moveLeft ( 1 ) hero . moveDown ( 2 ) hero . jumpLeft…" at bounding box center [414, 163] width 167 height 182
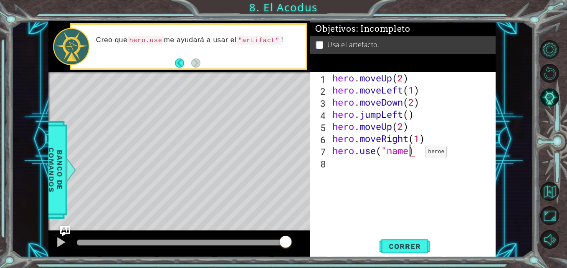
type textarea "hero.use("nam)"
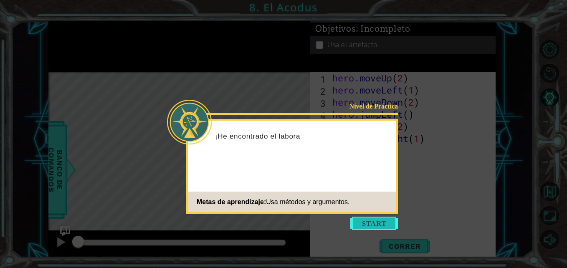
click at [378, 228] on button "Start" at bounding box center [374, 223] width 48 height 13
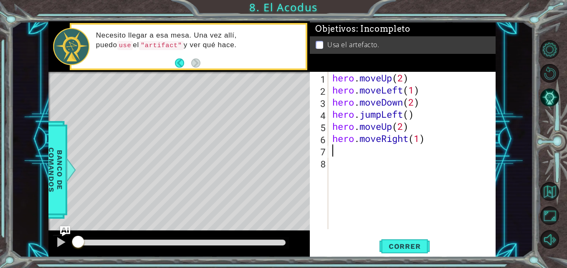
click at [361, 154] on div "hero . moveUp ( 2 ) hero . moveLeft ( 1 ) hero . moveDown ( 2 ) hero . jumpLeft…" at bounding box center [414, 163] width 167 height 182
drag, startPoint x: 484, startPoint y: 106, endPoint x: 487, endPoint y: 124, distance: 19.0
click at [487, 124] on body "1 ההההההההההההההההההההההההההההההההההההההההההההההההההההההההההההההההההההההההההההה…" at bounding box center [283, 134] width 567 height 268
click at [383, 153] on div "hero . moveUp ( 2 ) hero . moveLeft ( 1 ) hero . moveDown ( 2 ) hero . jumpLeft…" at bounding box center [414, 163] width 167 height 182
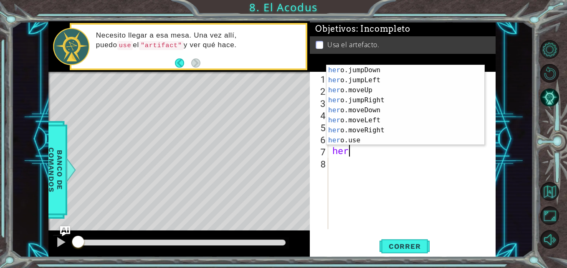
scroll to position [20, 0]
click at [434, 141] on div "her o.jumpDown Presiona intro her o.jumpLeft Presiona intro her o.moveUp Presio…" at bounding box center [402, 115] width 152 height 100
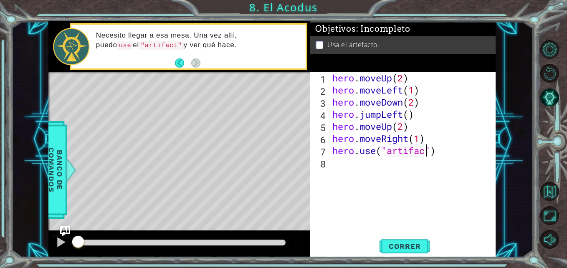
scroll to position [0, 5]
type textarea "hero.use("artifact")"
click at [417, 250] on span "Correr" at bounding box center [404, 246] width 49 height 8
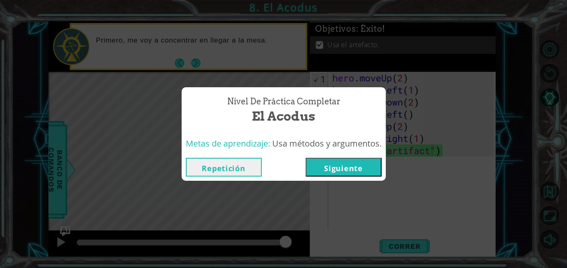
click at [355, 169] on button "Siguiente" at bounding box center [344, 167] width 76 height 19
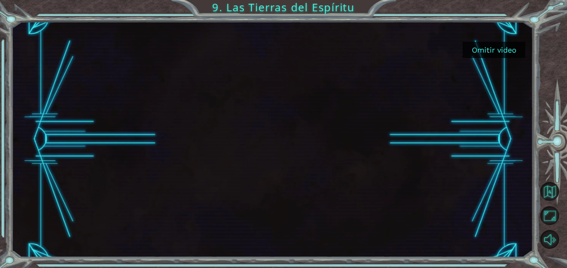
click at [473, 54] on button "Omitir video" at bounding box center [494, 50] width 63 height 16
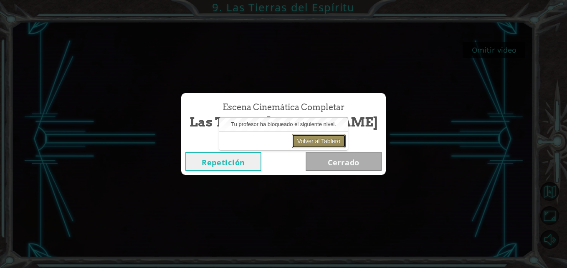
click at [312, 143] on button "Volver al Tablero" at bounding box center [319, 141] width 54 height 14
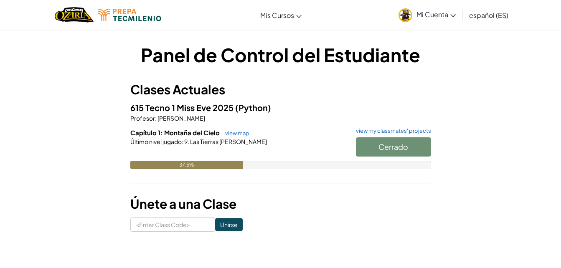
click at [231, 164] on div "37.5%" at bounding box center [186, 165] width 113 height 8
click at [233, 133] on link "view map" at bounding box center [235, 133] width 28 height 7
